Goal: Task Accomplishment & Management: Manage account settings

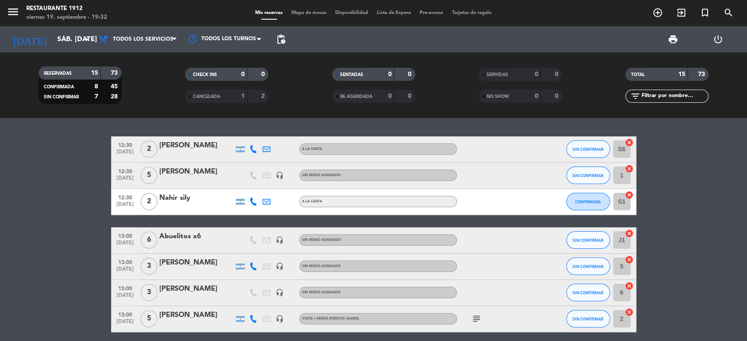
scroll to position [116, 0]
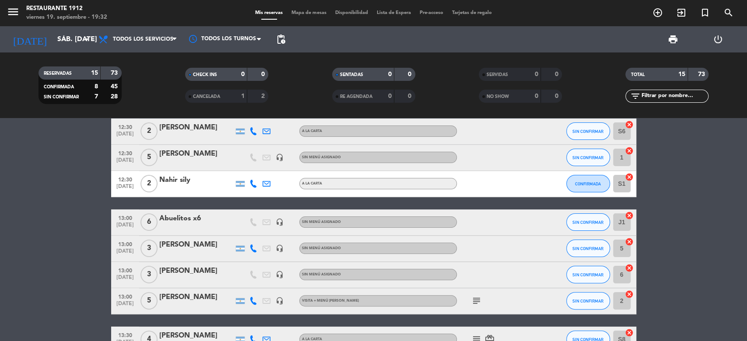
click at [188, 219] on div "Abuelitos x6" at bounding box center [196, 218] width 74 height 11
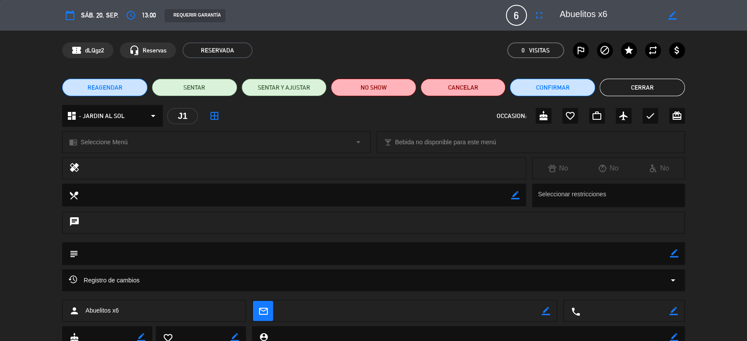
scroll to position [33, 0]
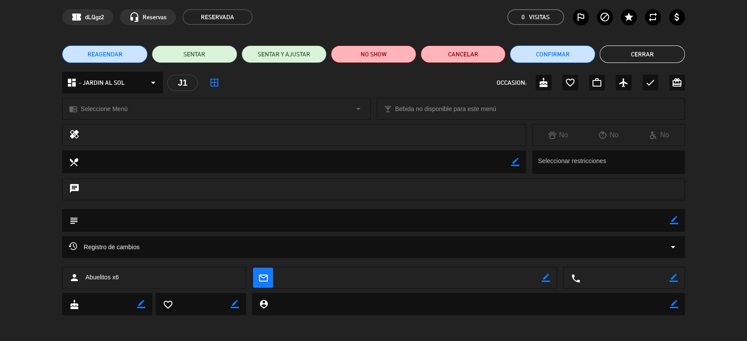
click at [142, 278] on div "person Abuelitos x6" at bounding box center [154, 278] width 184 height 22
click at [116, 278] on span "Abuelitos x6" at bounding box center [101, 278] width 33 height 10
click at [117, 276] on span "Abuelitos x6" at bounding box center [101, 278] width 33 height 10
click at [112, 280] on span "Abuelitos x6" at bounding box center [101, 278] width 33 height 10
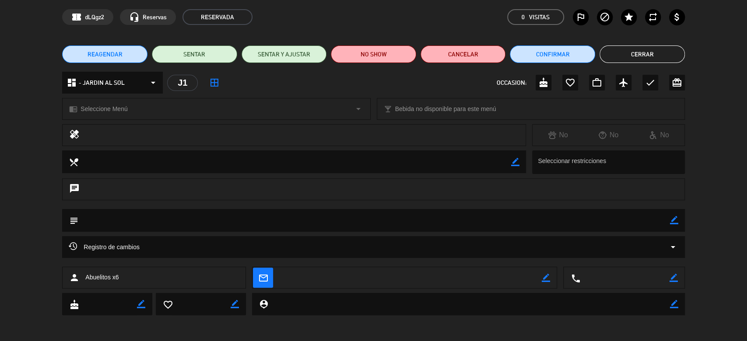
click at [141, 277] on div "person Abuelitos x6" at bounding box center [154, 278] width 184 height 22
click at [111, 277] on span "Abuelitos x6" at bounding box center [101, 278] width 33 height 10
click at [109, 277] on span "Abuelitos x6" at bounding box center [101, 278] width 33 height 10
click at [180, 273] on div "person Abuelitos x6" at bounding box center [154, 278] width 184 height 22
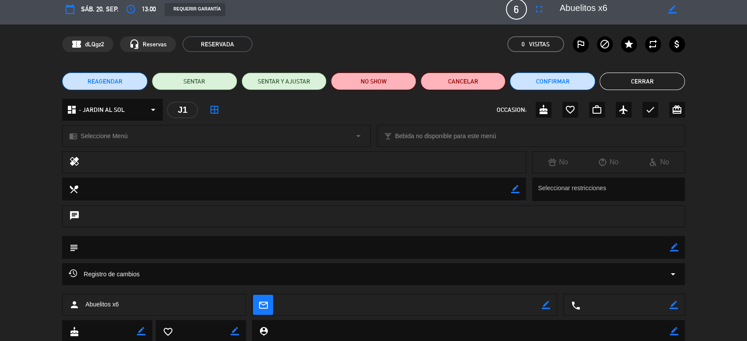
scroll to position [0, 0]
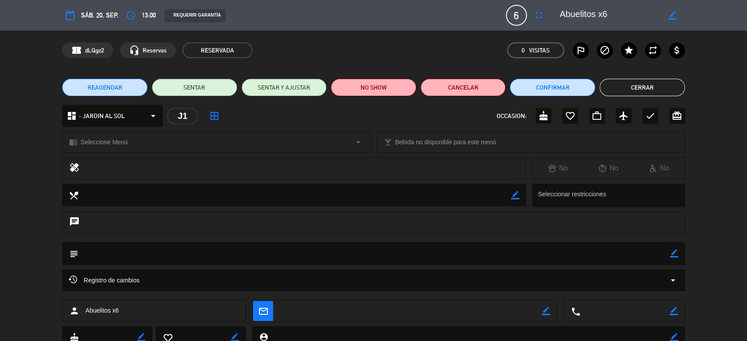
click at [673, 14] on icon "border_color" at bounding box center [672, 15] width 8 height 8
paste textarea "[PERSON_NAME]"
type textarea "Abuelitos x6 [PERSON_NAME]"
click at [672, 15] on icon at bounding box center [672, 15] width 8 height 8
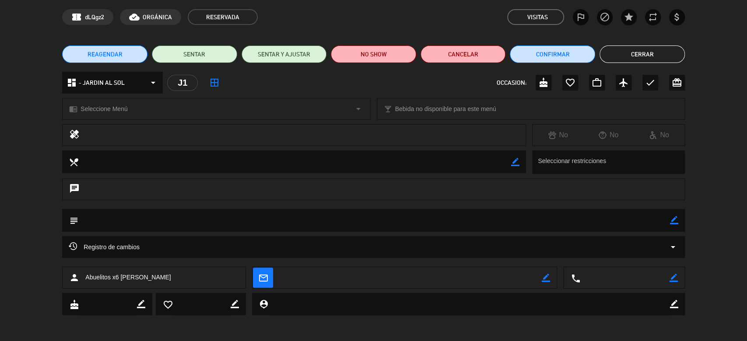
scroll to position [0, 0]
